Goal: Check status: Check status

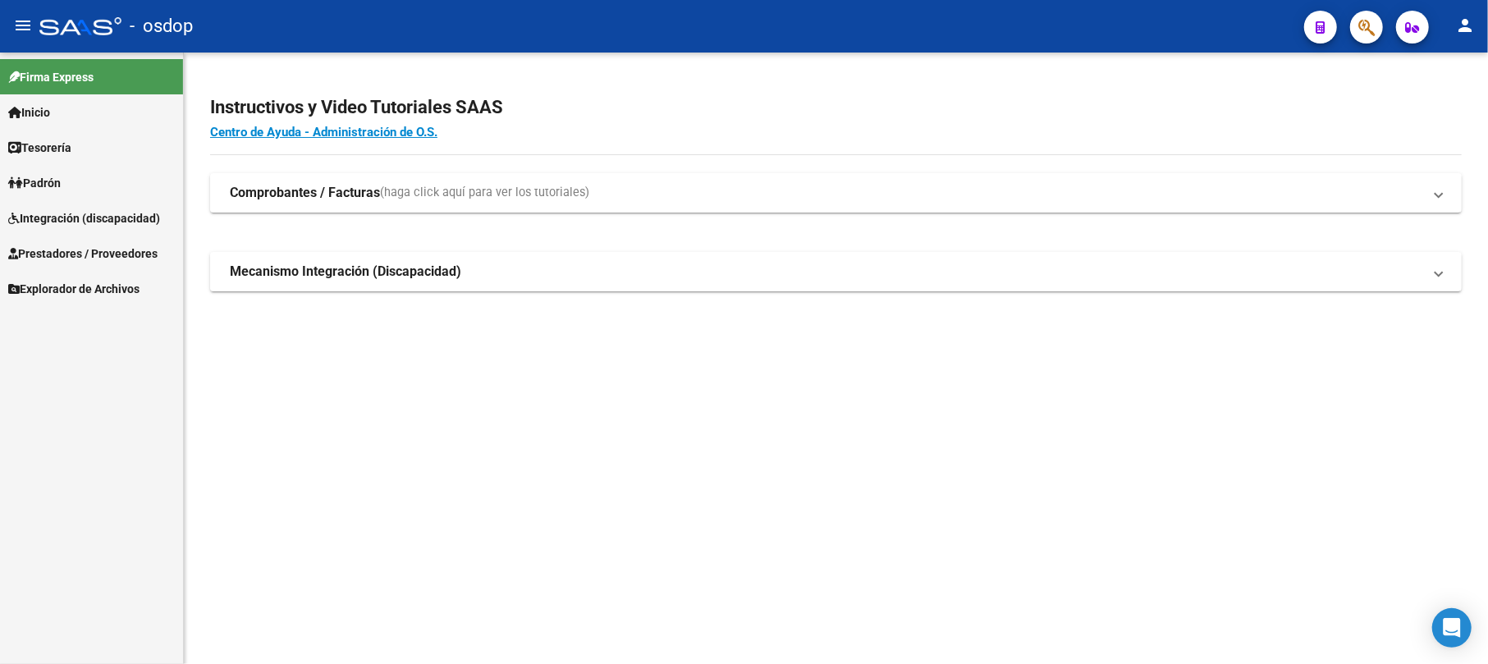
click at [82, 236] on link "Prestadores / Proveedores" at bounding box center [91, 253] width 183 height 35
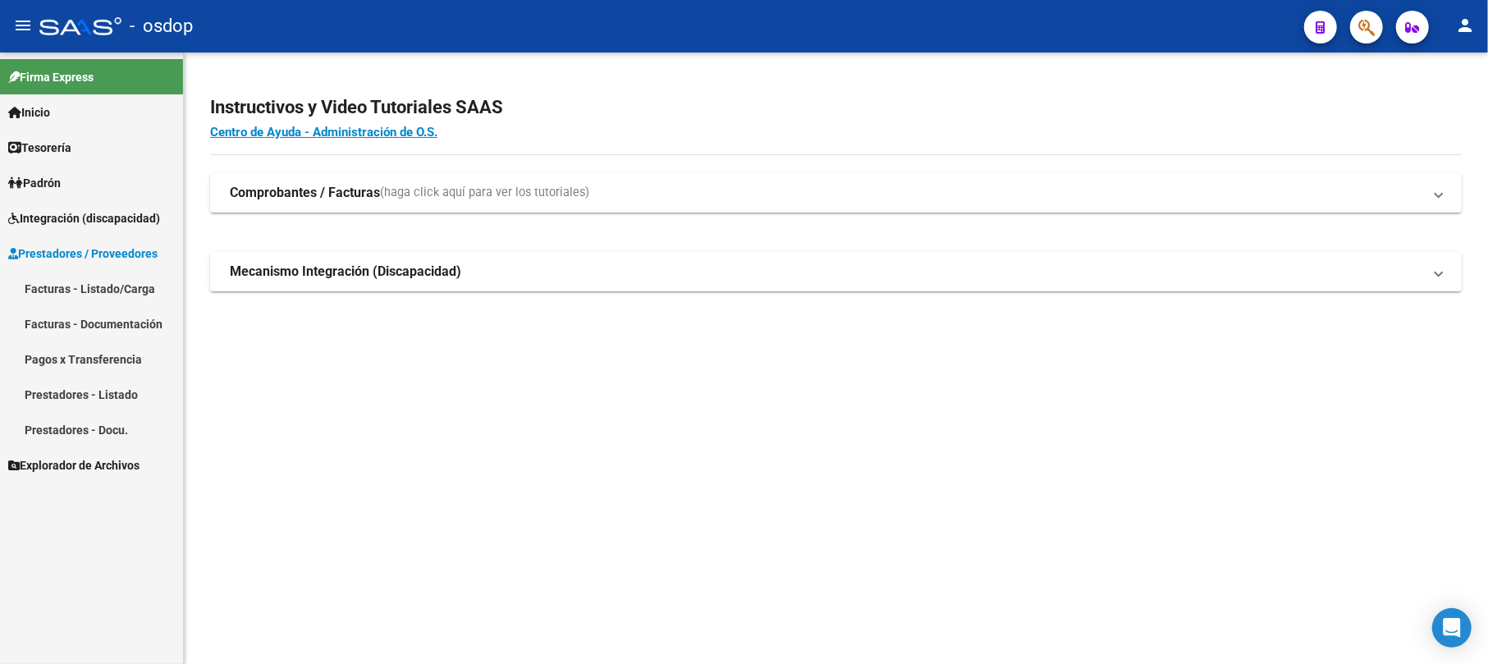
click at [80, 215] on span "Integración (discapacidad)" at bounding box center [84, 218] width 152 height 18
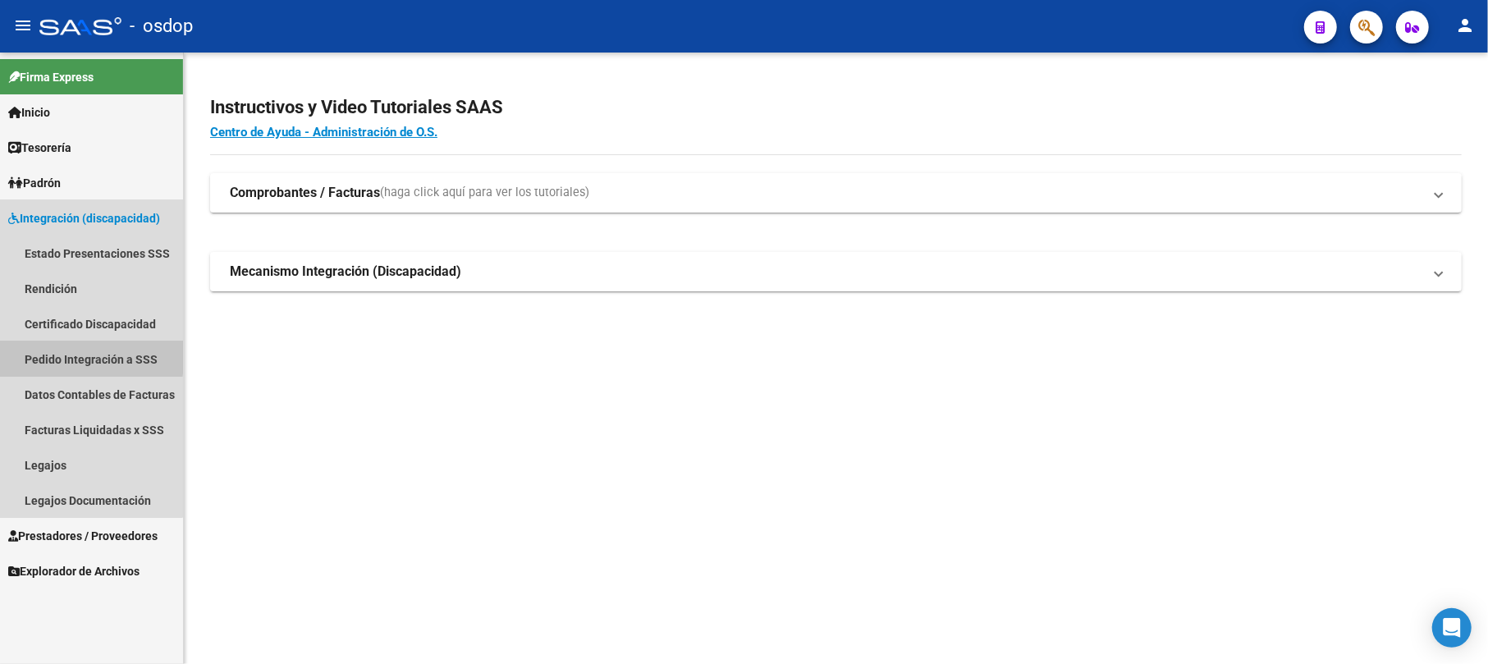
click at [70, 355] on link "Pedido Integración a SSS" at bounding box center [91, 359] width 183 height 35
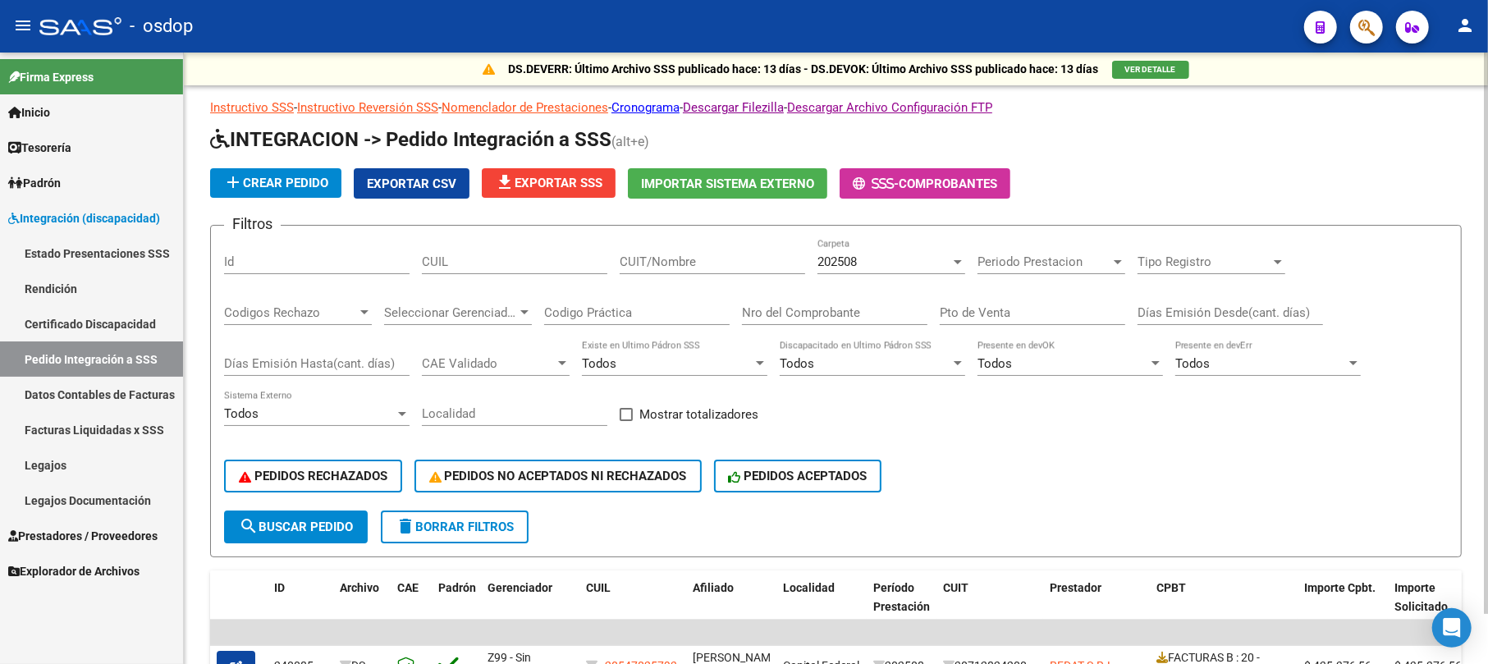
click at [509, 269] on input "CUIL" at bounding box center [515, 261] width 186 height 15
paste input "2626337081"
click at [441, 260] on input "2626337081" at bounding box center [515, 261] width 186 height 15
drag, startPoint x: 441, startPoint y: 260, endPoint x: 432, endPoint y: 254, distance: 10.7
click at [442, 259] on input "2626337081" at bounding box center [515, 261] width 186 height 15
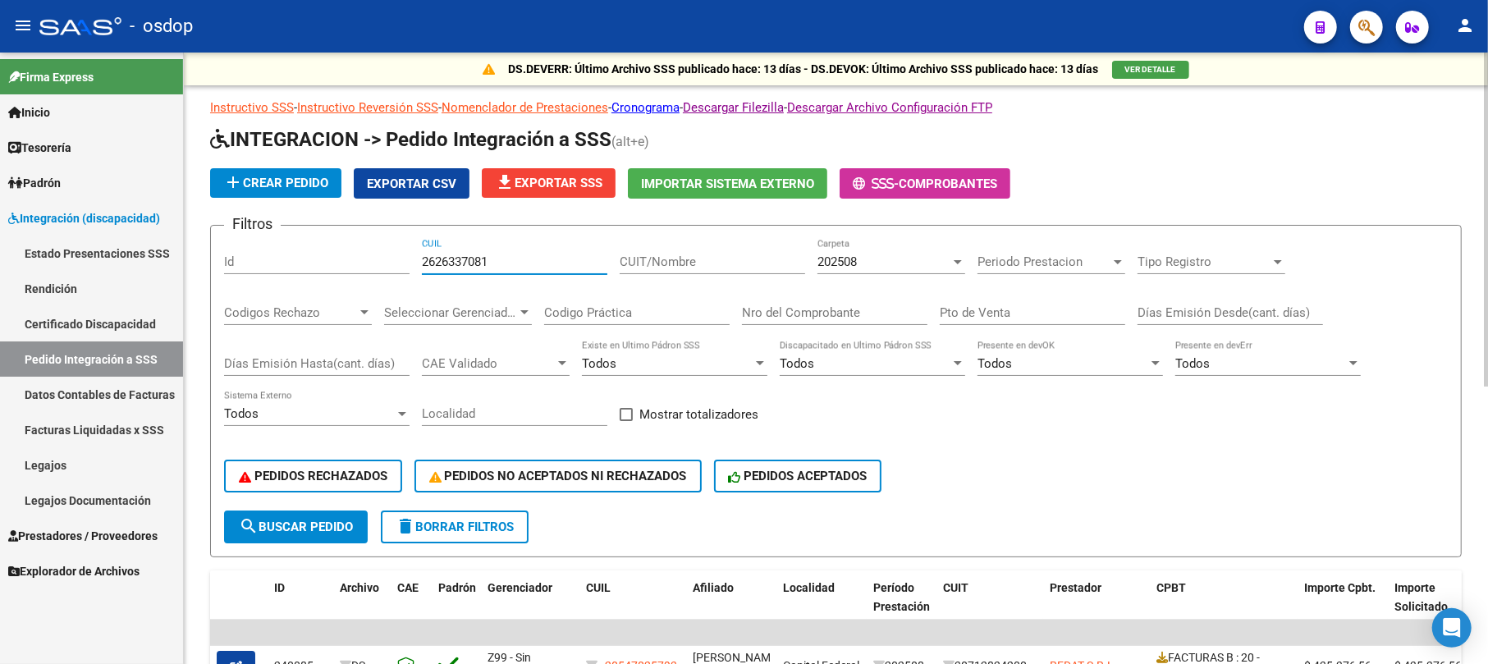
paste input "0412019394"
type input "20412019394"
click at [309, 522] on span "search Buscar Pedido" at bounding box center [296, 527] width 114 height 15
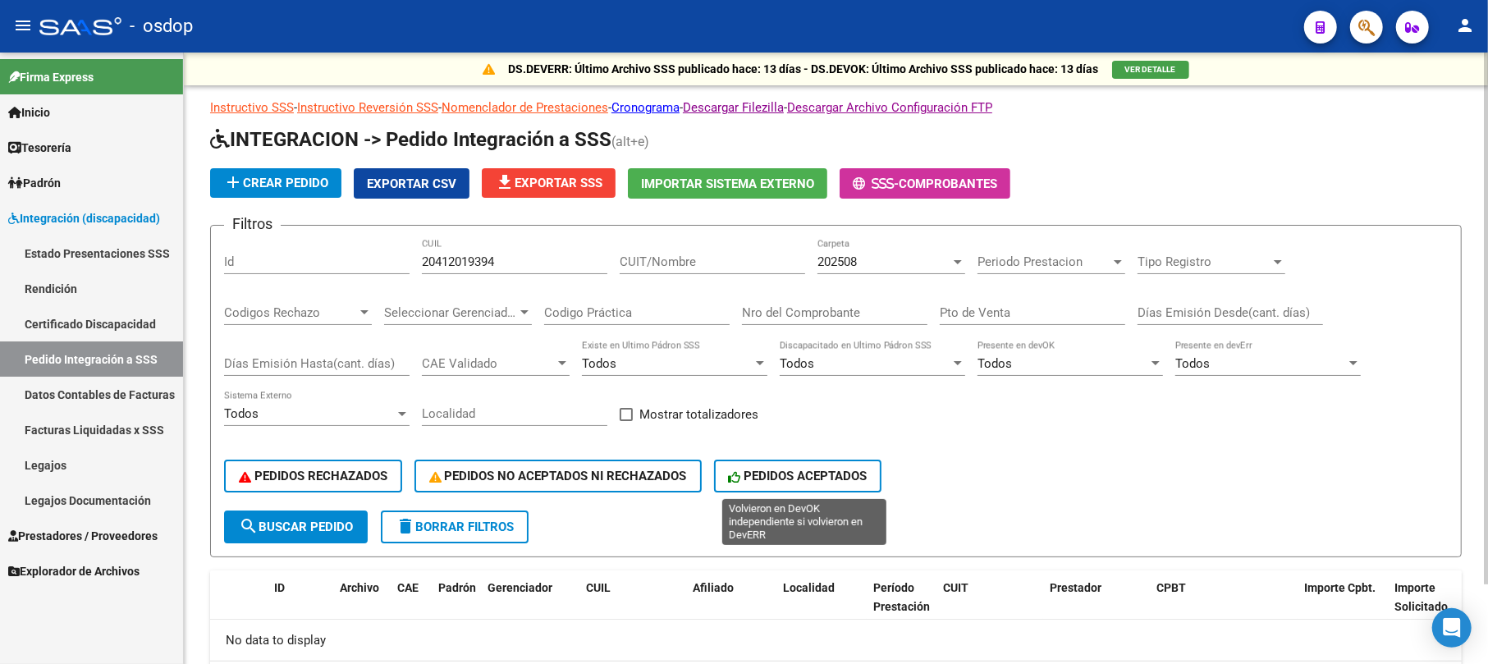
scroll to position [90, 0]
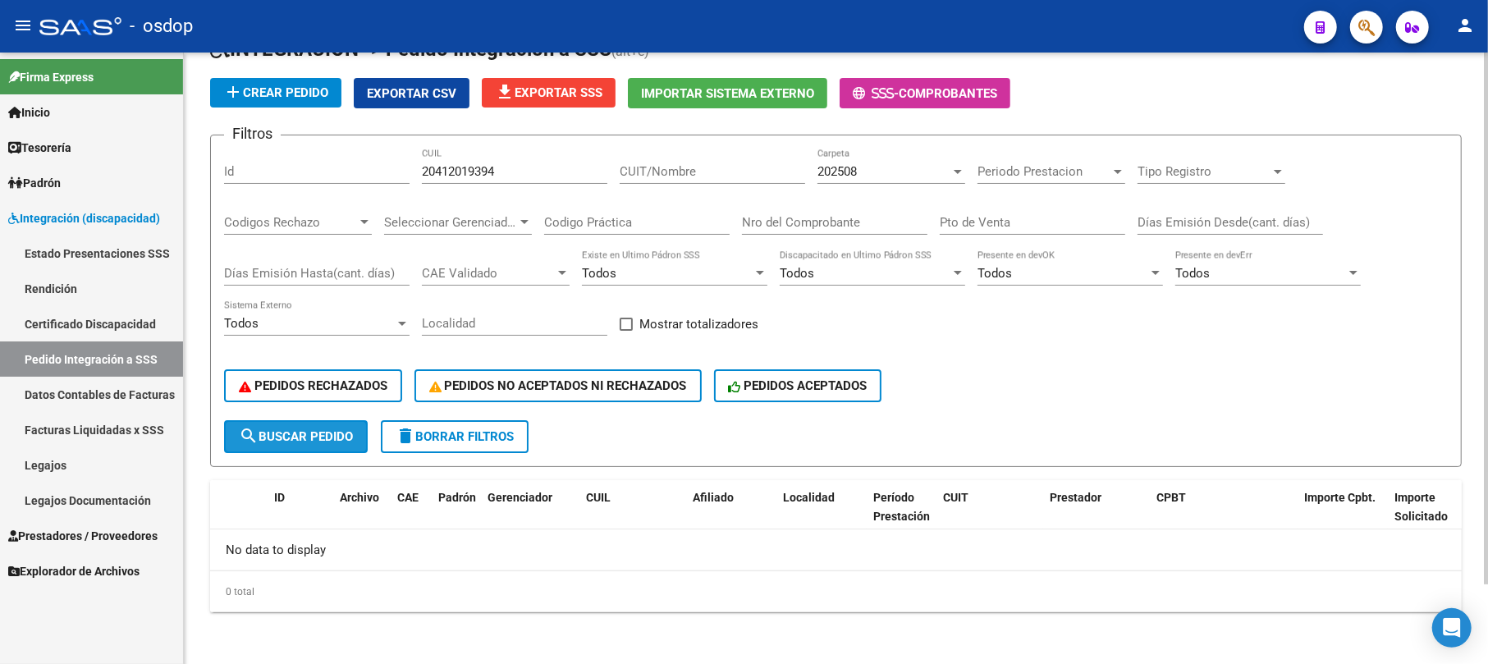
click at [310, 420] on button "search Buscar Pedido" at bounding box center [296, 436] width 144 height 33
click at [300, 432] on span "search Buscar Pedido" at bounding box center [296, 436] width 114 height 15
